Goal: Information Seeking & Learning: Learn about a topic

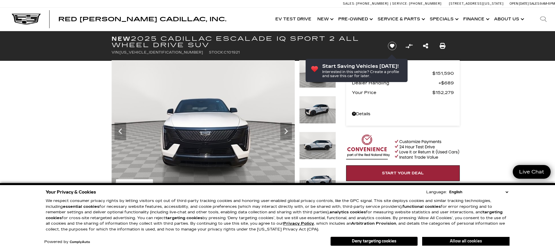
click at [465, 242] on button "Allow all cookies" at bounding box center [465, 241] width 87 height 9
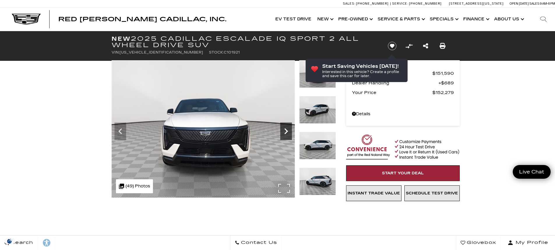
click at [285, 134] on icon "Next" at bounding box center [286, 132] width 3 height 6
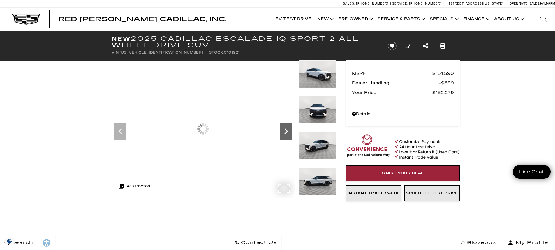
click at [285, 134] on icon "Next" at bounding box center [286, 132] width 3 height 6
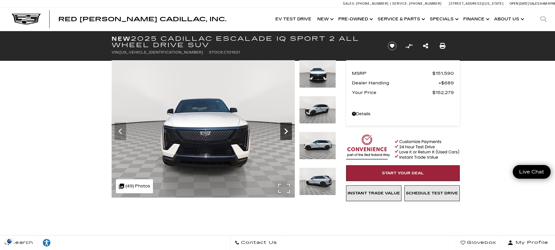
click at [285, 134] on icon "Next" at bounding box center [286, 132] width 3 height 6
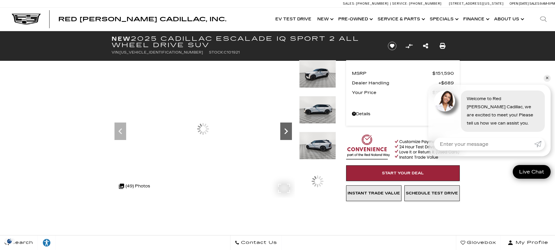
click at [285, 134] on icon "Next" at bounding box center [286, 132] width 3 height 6
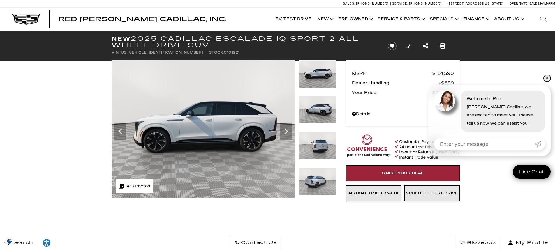
click at [548, 80] on link "✕" at bounding box center [547, 78] width 7 height 7
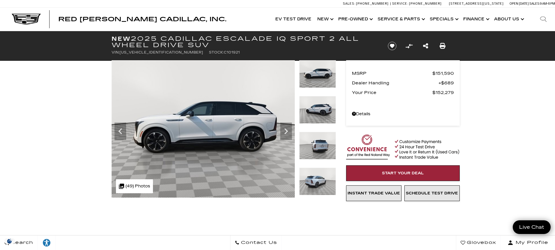
click at [549, 20] on div at bounding box center [543, 19] width 23 height 23
click at [543, 20] on icon at bounding box center [543, 19] width 6 height 6
click at [541, 19] on icon at bounding box center [543, 19] width 6 height 4
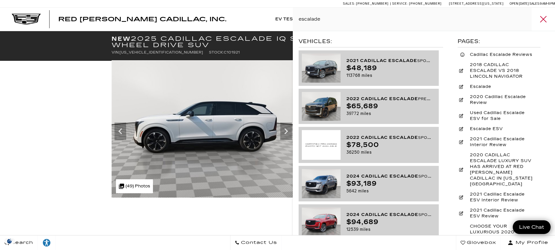
type input "escalade"
